Goal: Task Accomplishment & Management: Manage account settings

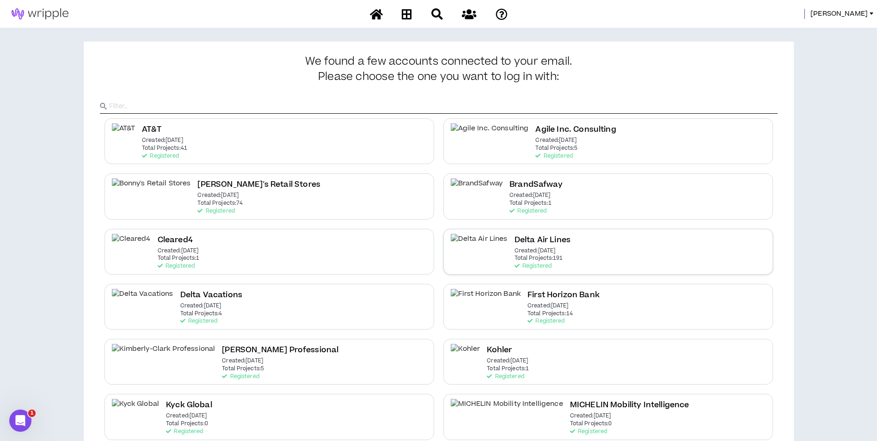
click at [529, 254] on p "Created: [DATE]" at bounding box center [535, 251] width 41 height 6
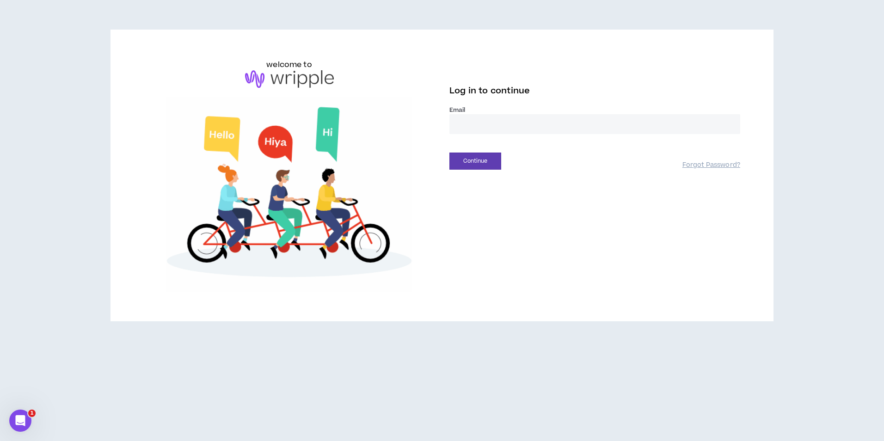
click at [490, 131] on input "email" at bounding box center [594, 124] width 291 height 20
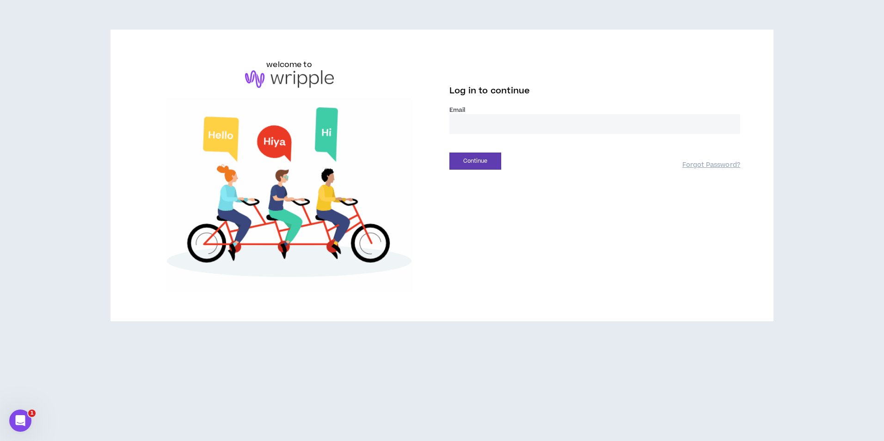
type input "**********"
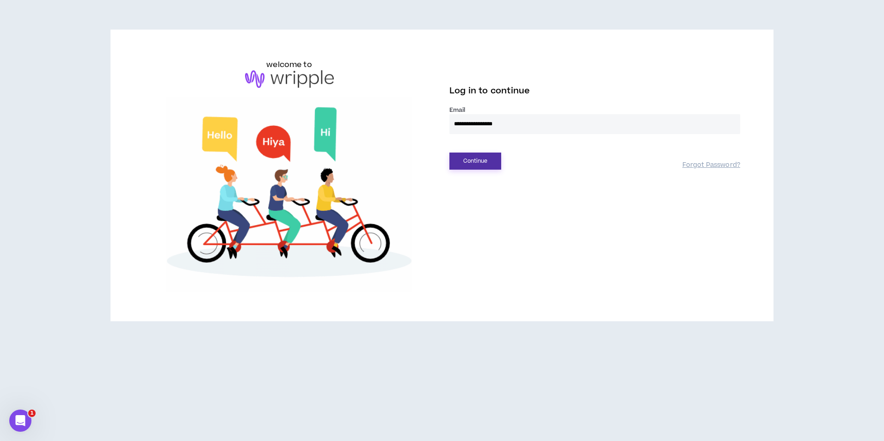
click at [480, 165] on button "Continue" at bounding box center [475, 161] width 52 height 17
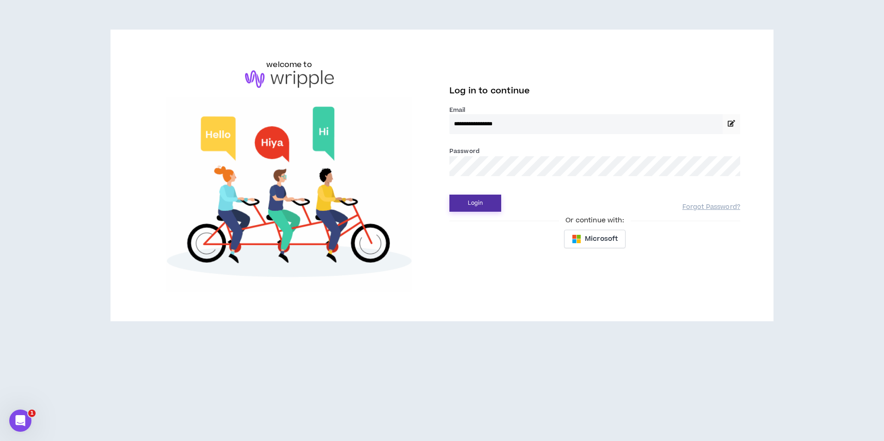
click at [485, 199] on button "Login" at bounding box center [475, 203] width 52 height 17
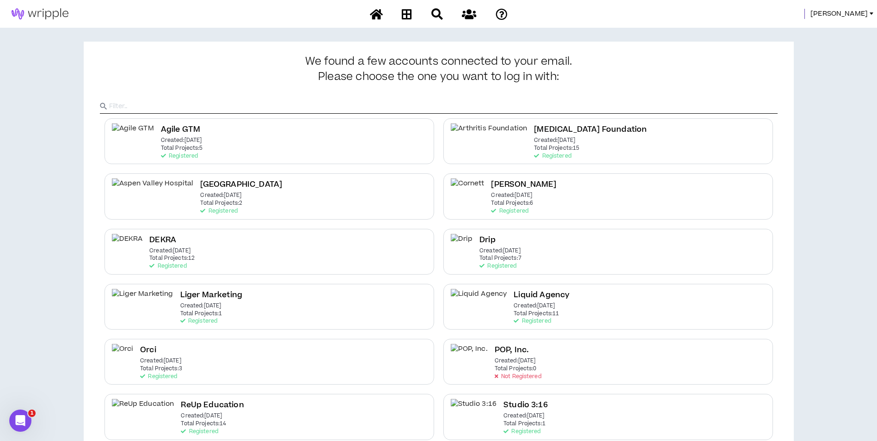
click at [861, 12] on span "Mason" at bounding box center [839, 14] width 57 height 10
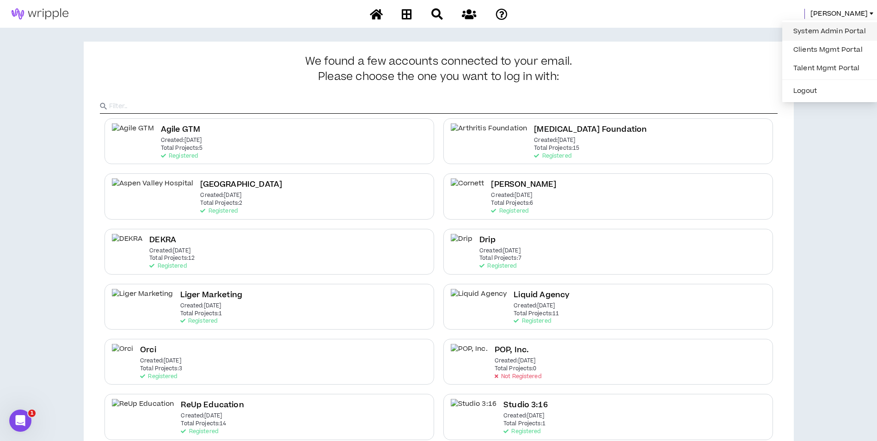
click at [842, 25] on link "System Admin Portal" at bounding box center [830, 32] width 84 height 14
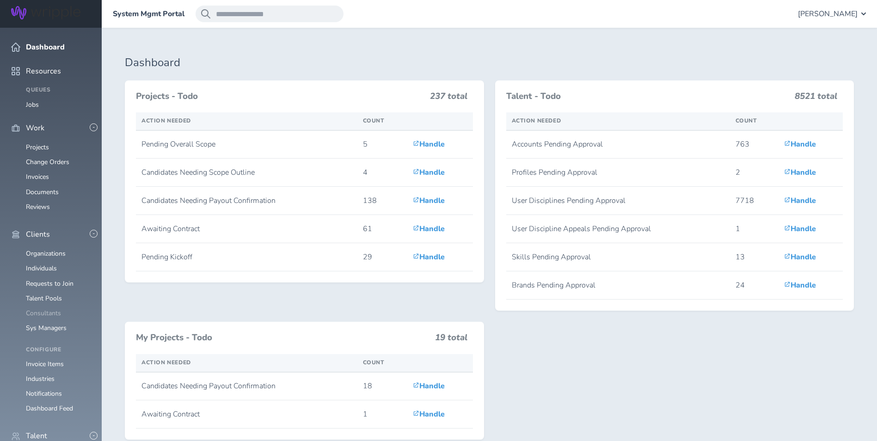
click at [49, 309] on link "Consultants" at bounding box center [43, 313] width 35 height 9
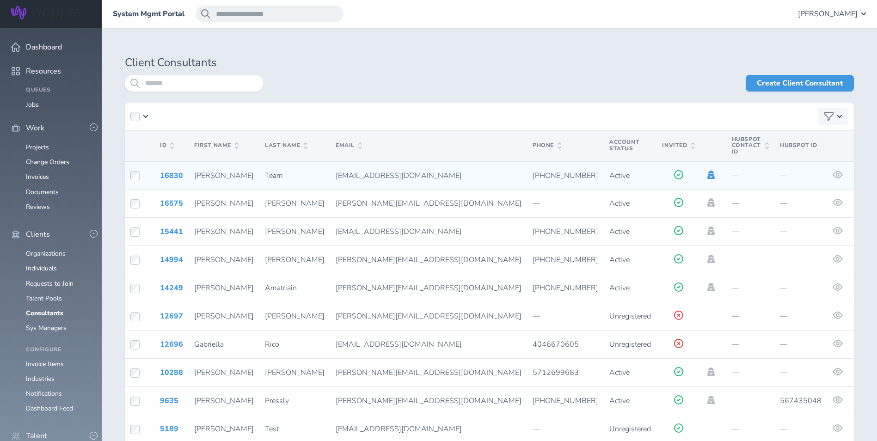
click at [706, 171] on icon at bounding box center [711, 175] width 10 height 8
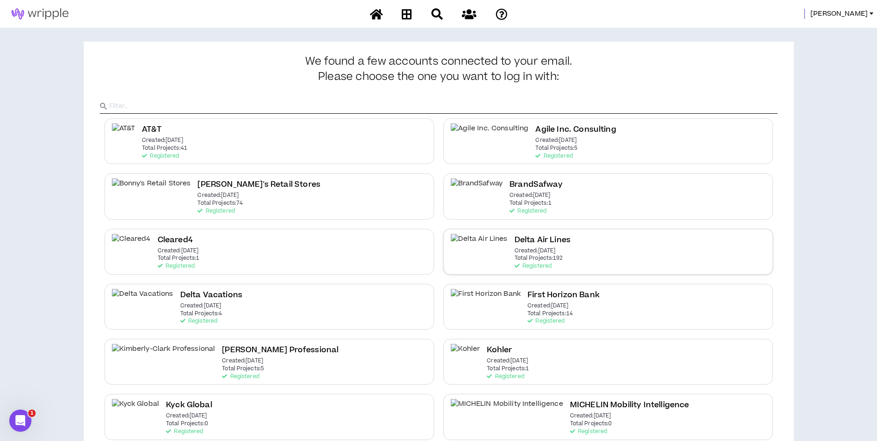
click at [536, 246] on div "Delta Air Lines Created: [DATE] Total Projects: 192 Registered" at bounding box center [608, 252] width 330 height 46
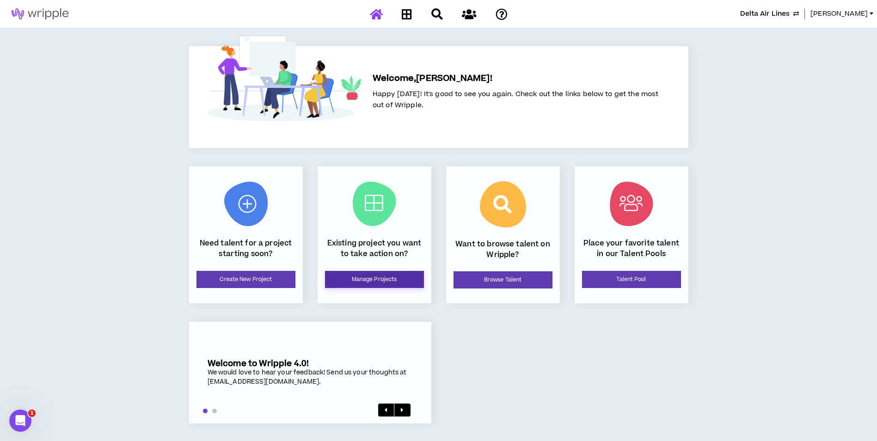
click at [369, 280] on link "Manage Projects" at bounding box center [374, 279] width 99 height 17
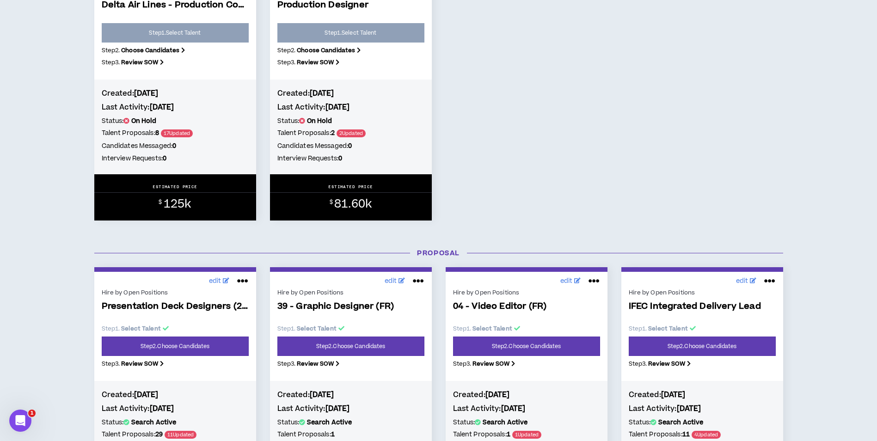
scroll to position [555, 0]
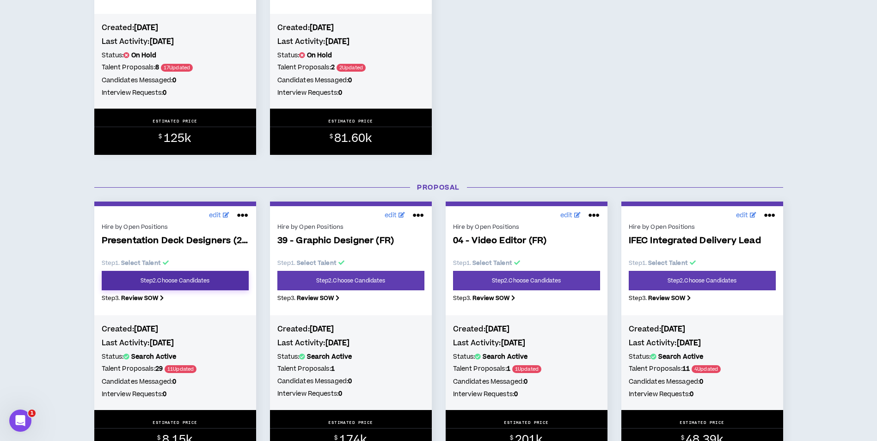
click at [229, 289] on link "Step 2 . Choose Candidates" at bounding box center [175, 280] width 147 height 19
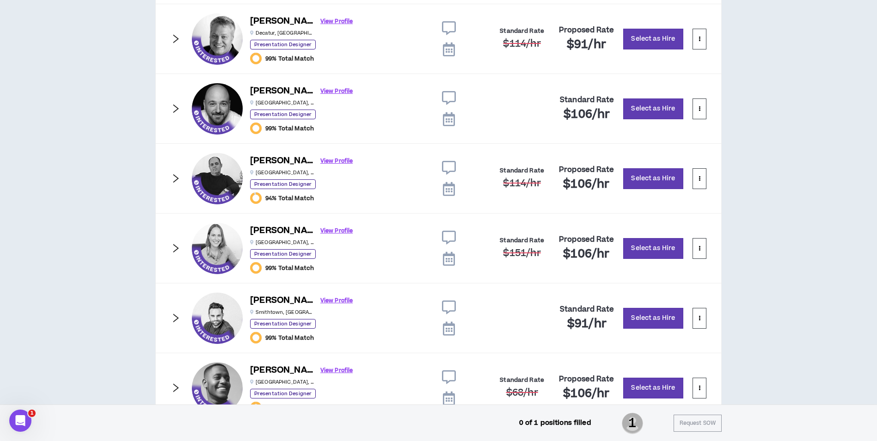
scroll to position [681, 0]
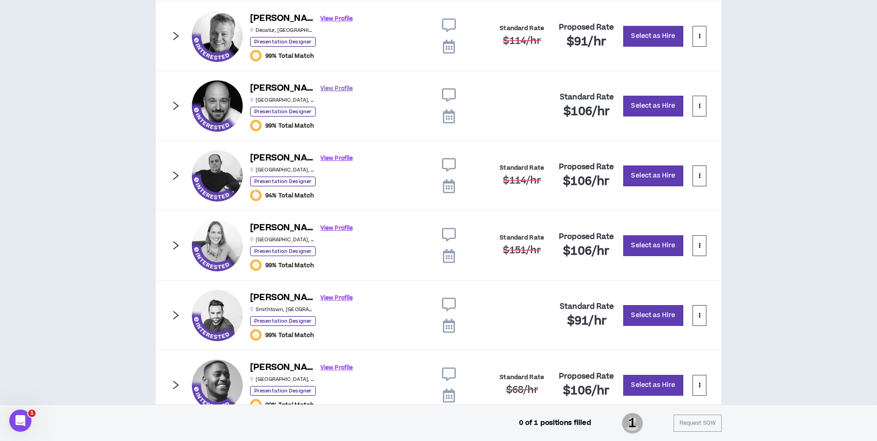
click at [320, 90] on link "View Profile" at bounding box center [336, 88] width 32 height 16
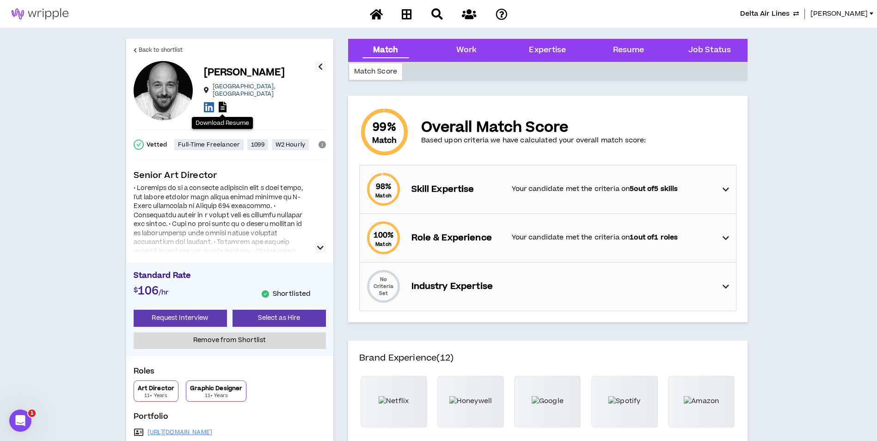
click at [221, 107] on icon at bounding box center [223, 107] width 8 height 11
click at [172, 50] on span "Back to shortlist" at bounding box center [161, 50] width 44 height 9
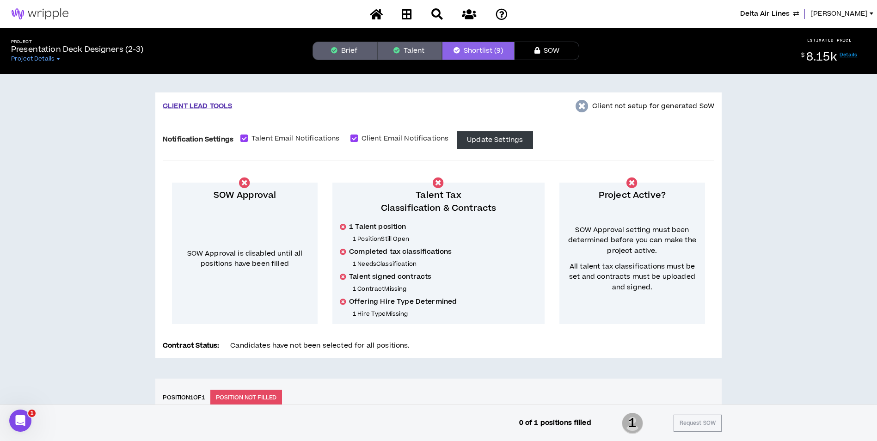
click at [852, 8] on div "Delta Air Lines Lauren-Bridget" at bounding box center [438, 14] width 877 height 28
click at [837, 21] on div "Delta Air Lines Lauren-Bridget" at bounding box center [438, 14] width 877 height 28
click at [831, 17] on span "Lauren-Bridget" at bounding box center [839, 14] width 57 height 10
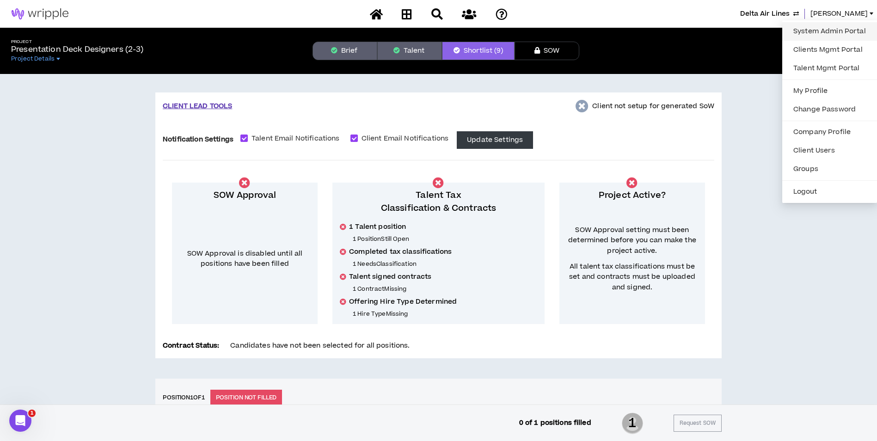
click at [824, 30] on link "System Admin Portal" at bounding box center [830, 32] width 84 height 14
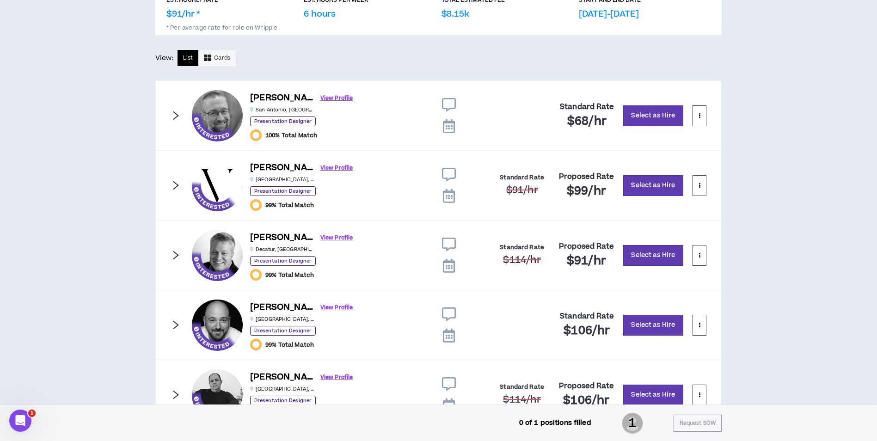
scroll to position [461, 0]
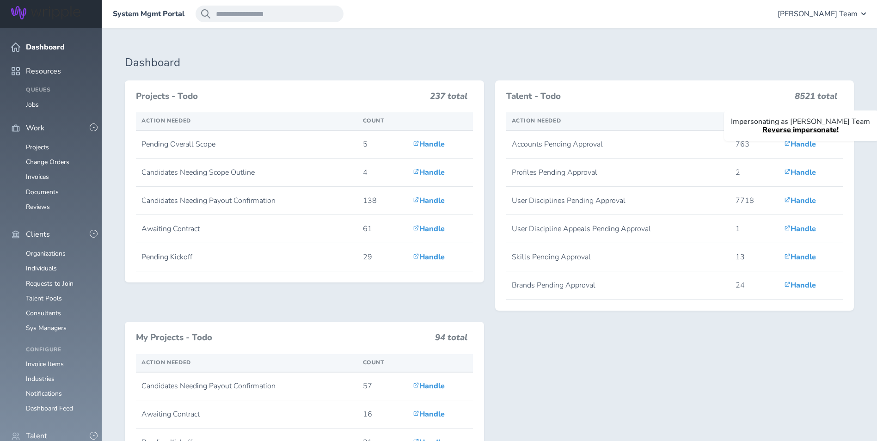
scroll to position [277, 0]
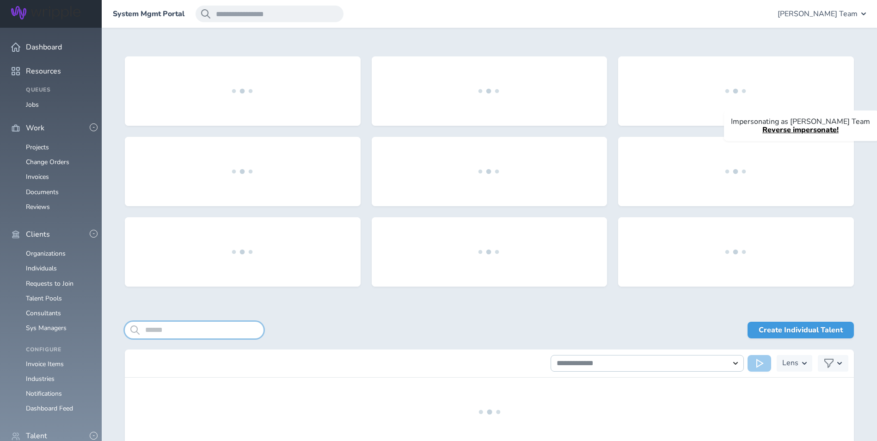
click at [212, 333] on input "search" at bounding box center [194, 330] width 139 height 17
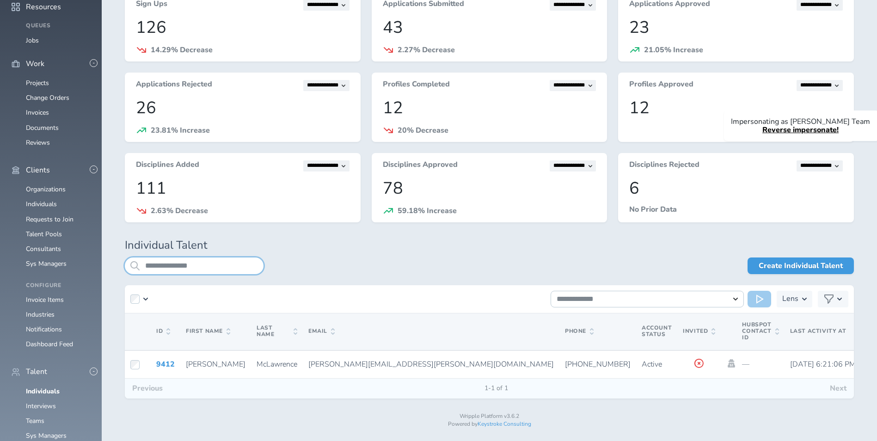
scroll to position [75, 0]
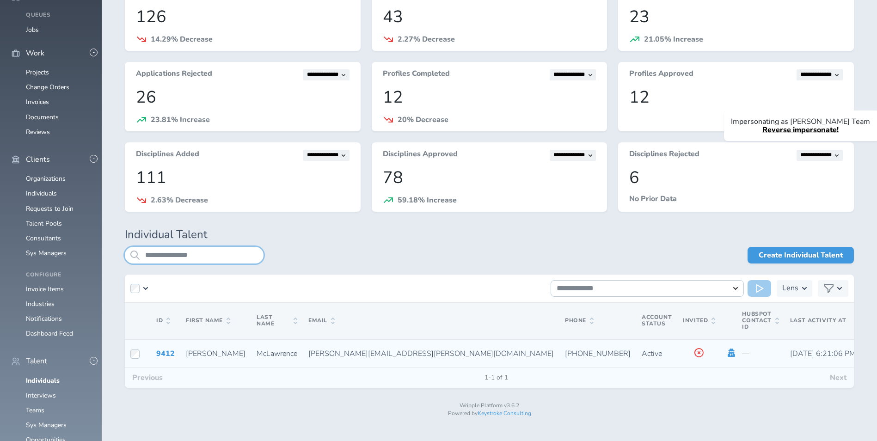
type input "**********"
click at [726, 352] on icon at bounding box center [731, 353] width 10 height 8
